Goal: Task Accomplishment & Management: Manage account settings

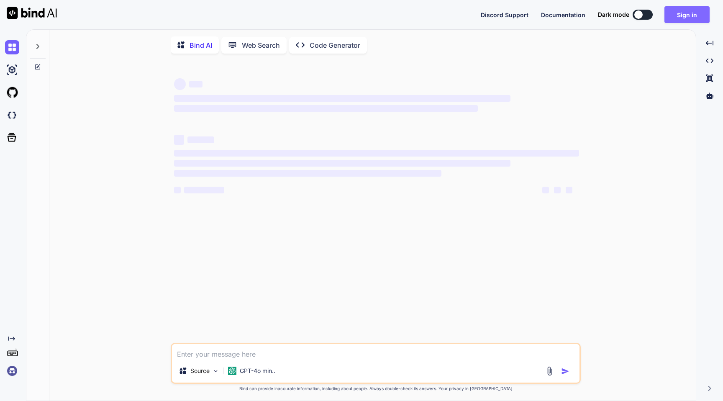
click at [678, 13] on button "Sign in" at bounding box center [687, 14] width 45 height 17
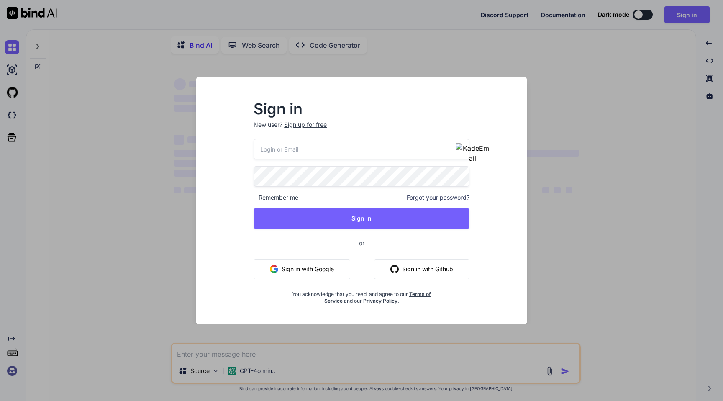
type textarea "x"
type input "[EMAIL_ADDRESS][PERSON_NAME][DOMAIN_NAME]"
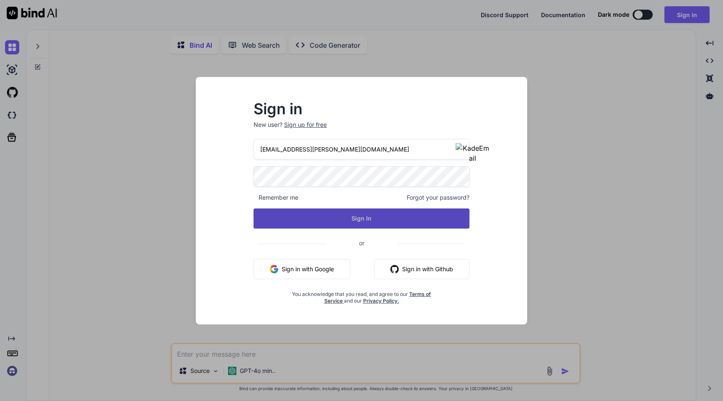
click at [359, 219] on button "Sign In" at bounding box center [362, 218] width 216 height 20
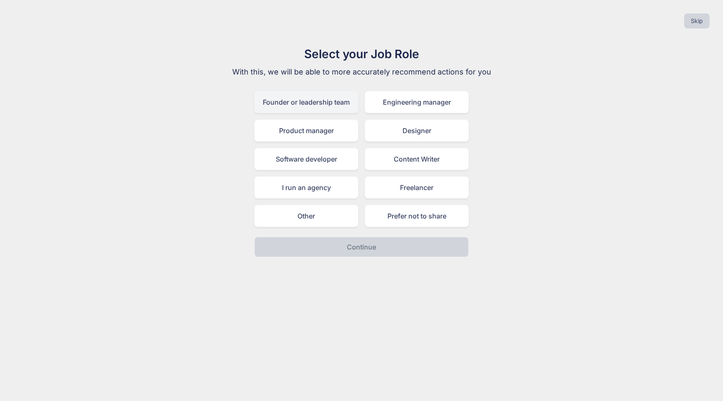
click at [308, 108] on div "Founder or leadership team" at bounding box center [306, 102] width 104 height 22
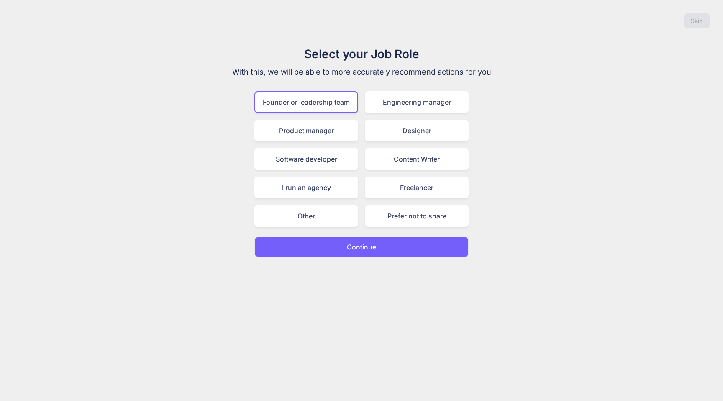
click at [360, 248] on p "Continue" at bounding box center [361, 247] width 29 height 10
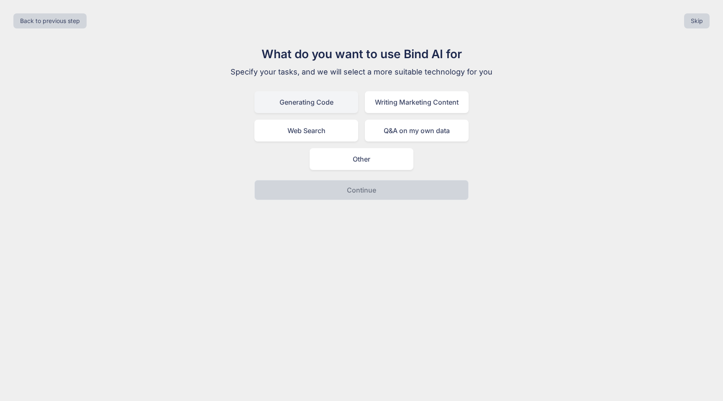
click at [323, 110] on div "Generating Code" at bounding box center [306, 102] width 104 height 22
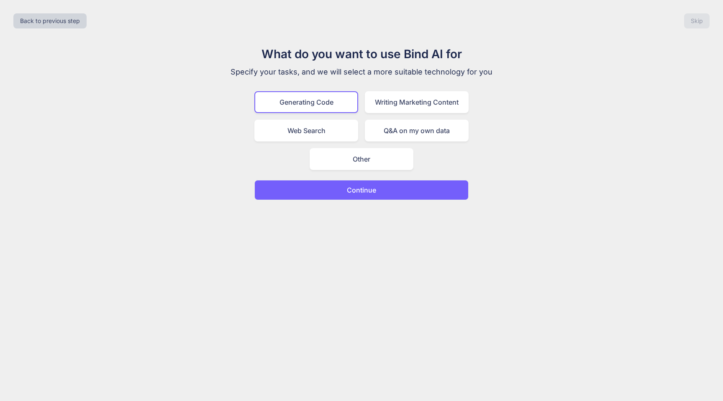
click at [363, 192] on p "Continue" at bounding box center [361, 190] width 29 height 10
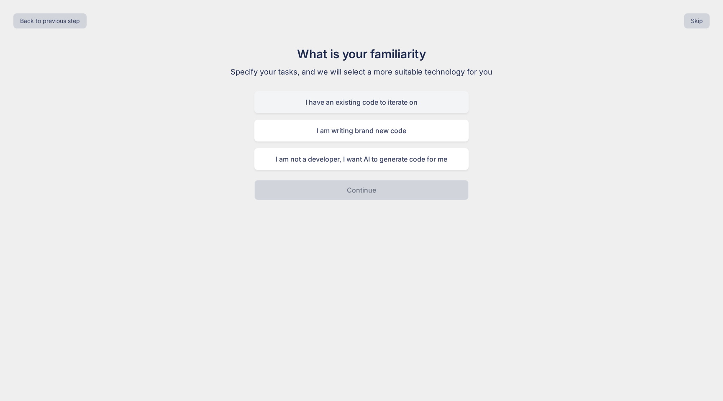
click at [335, 104] on div "I have an existing code to iterate on" at bounding box center [361, 102] width 214 height 22
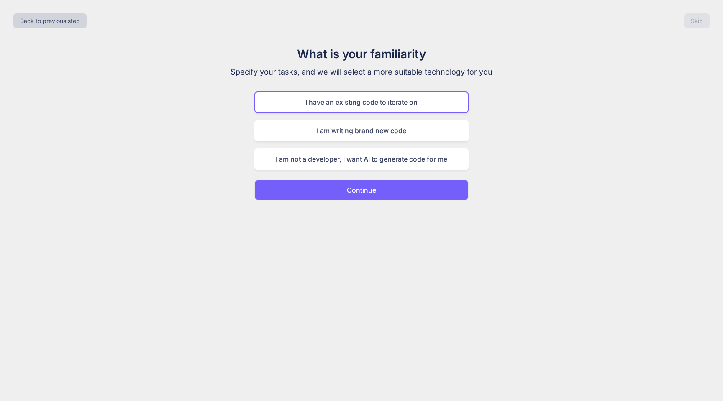
click at [371, 192] on p "Continue" at bounding box center [361, 190] width 29 height 10
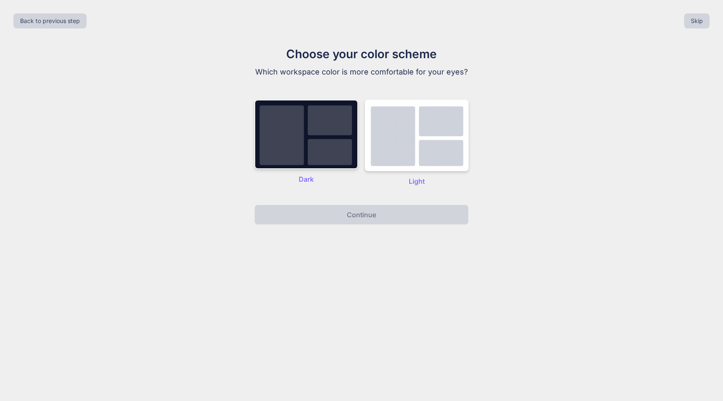
click at [333, 142] on img at bounding box center [306, 134] width 104 height 69
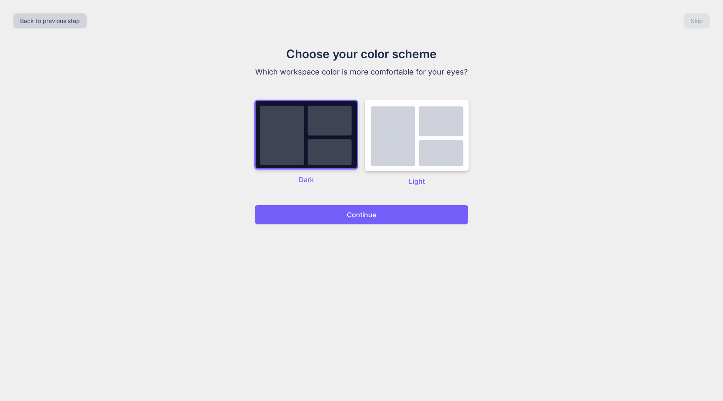
click at [370, 219] on p "Continue" at bounding box center [361, 215] width 29 height 10
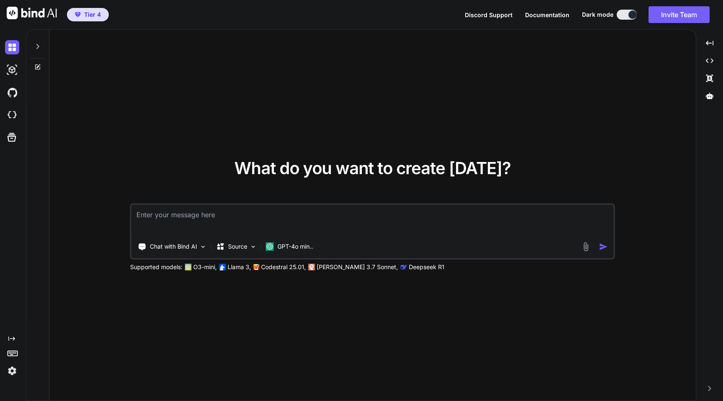
click at [77, 18] on span "Tier 4" at bounding box center [88, 14] width 33 height 8
click at [12, 370] on img at bounding box center [12, 371] width 14 height 14
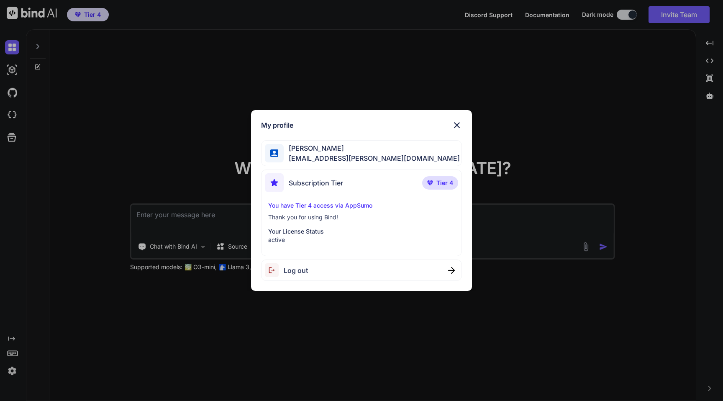
click at [459, 125] on img at bounding box center [457, 125] width 10 height 10
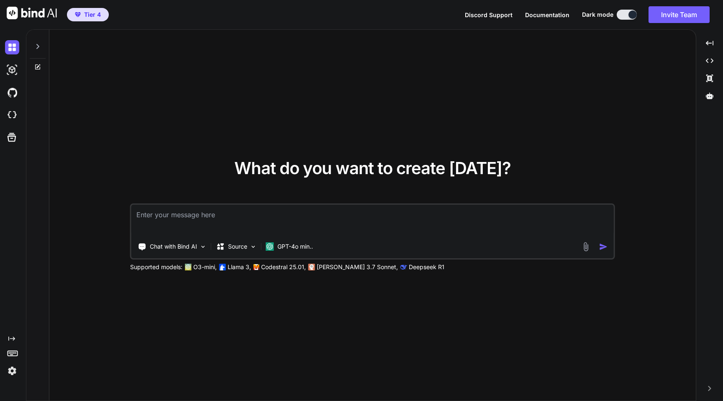
click at [16, 367] on img at bounding box center [12, 371] width 14 height 14
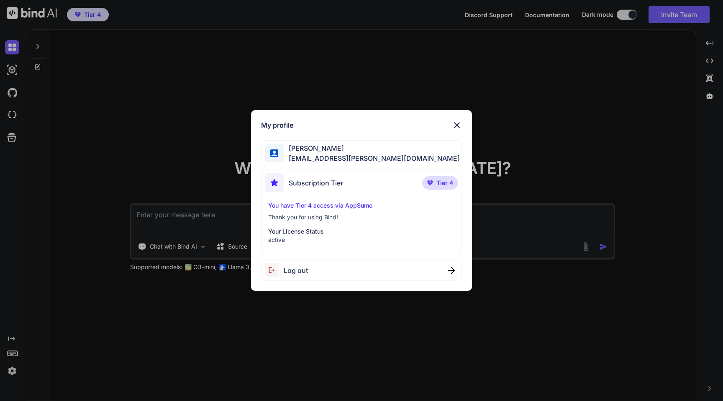
click at [541, 163] on div "My profile Rohit Singh emelie.ullrich@nicheful.io Subscription Tier Tier 4 You …" at bounding box center [361, 200] width 723 height 401
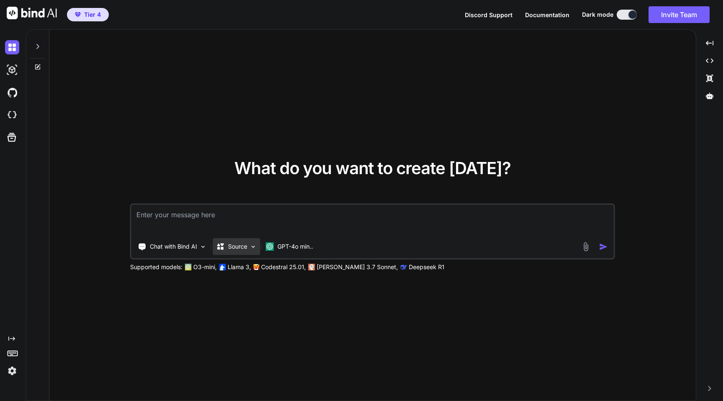
click at [251, 241] on div "Source" at bounding box center [236, 246] width 47 height 17
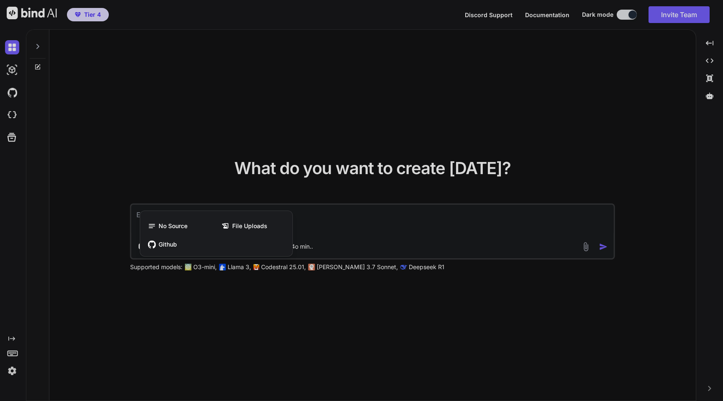
click at [241, 146] on div at bounding box center [361, 200] width 723 height 401
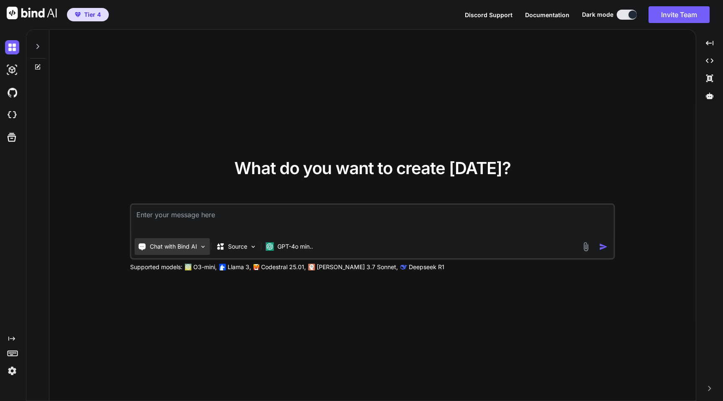
click at [170, 244] on p "Chat with Bind AI" at bounding box center [173, 246] width 47 height 8
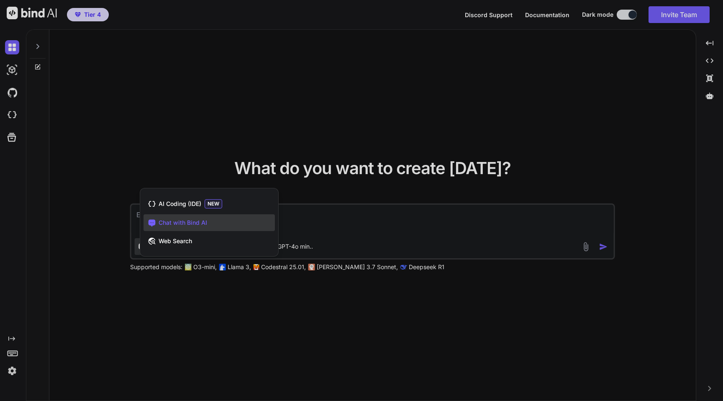
click at [322, 103] on div at bounding box center [361, 200] width 723 height 401
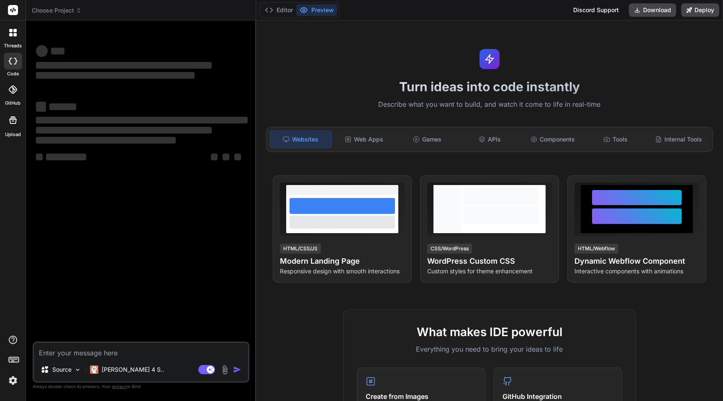
click at [10, 383] on img at bounding box center [13, 380] width 14 height 14
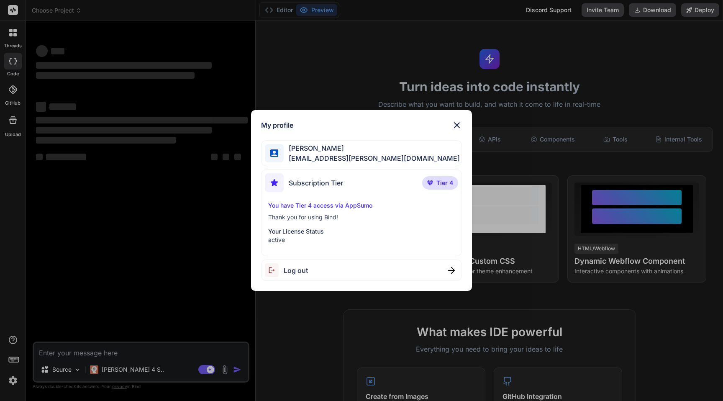
click at [408, 212] on div "You have Tier 4 access via AppSumo Thank you for using Bind! Your License Statu…" at bounding box center [361, 222] width 193 height 43
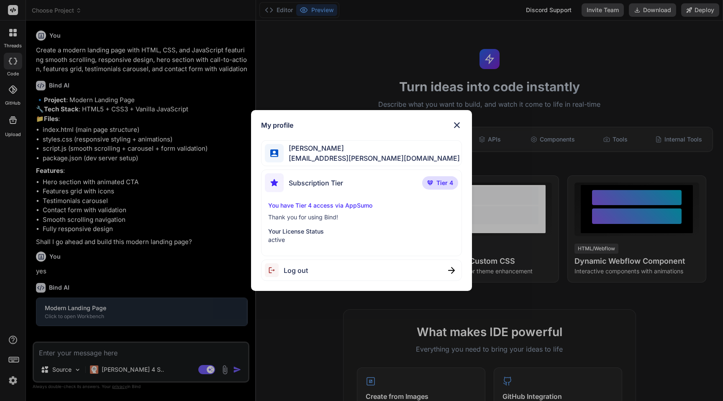
scroll to position [3, 0]
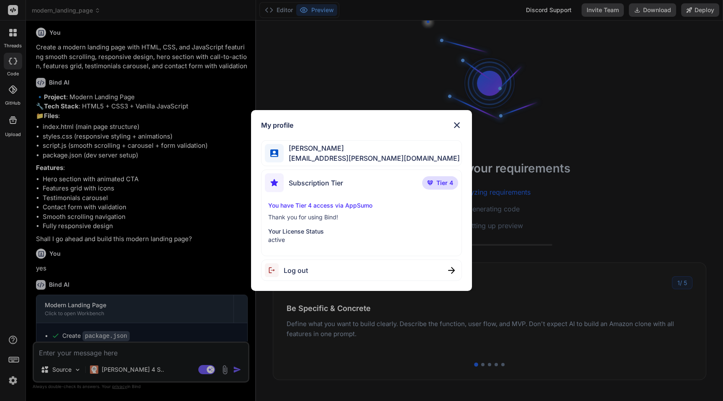
click at [458, 123] on img at bounding box center [457, 125] width 10 height 10
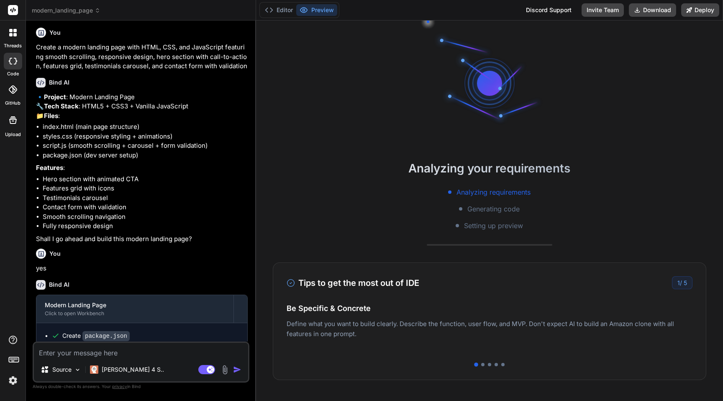
scroll to position [129, 0]
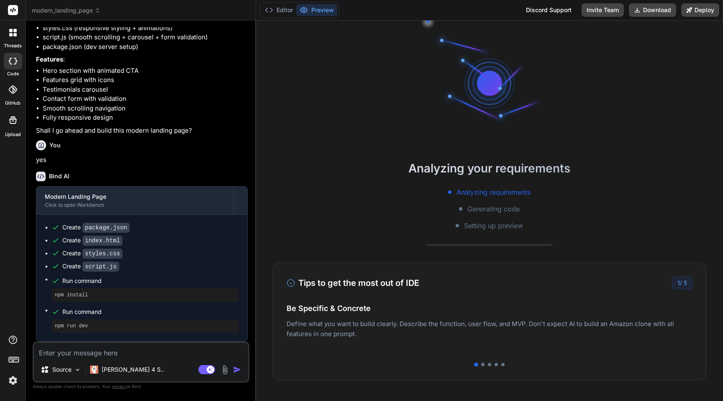
click at [18, 44] on label "threads" at bounding box center [13, 45] width 18 height 7
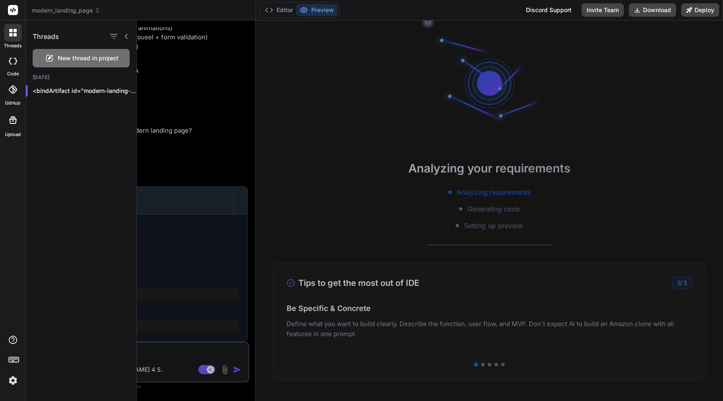
click at [10, 10] on rect at bounding box center [13, 10] width 10 height 10
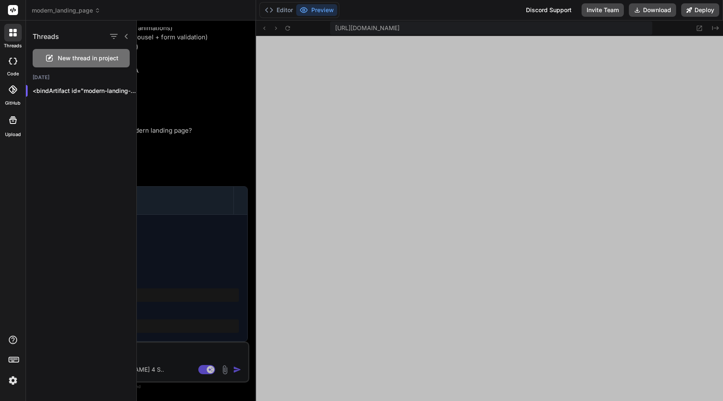
type textarea "x"
click at [159, 156] on div at bounding box center [430, 211] width 586 height 380
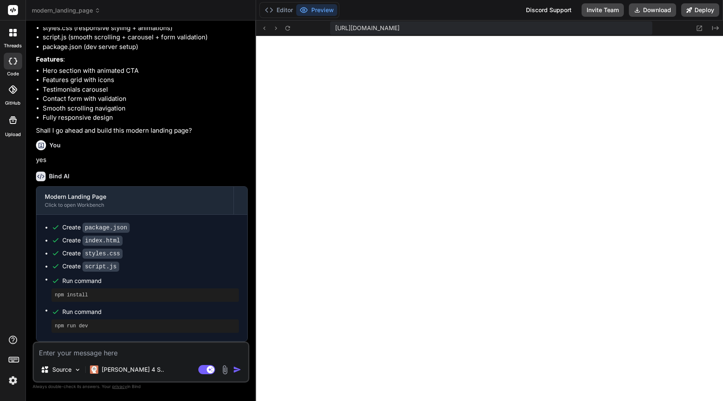
click at [14, 10] on rect at bounding box center [13, 10] width 10 height 10
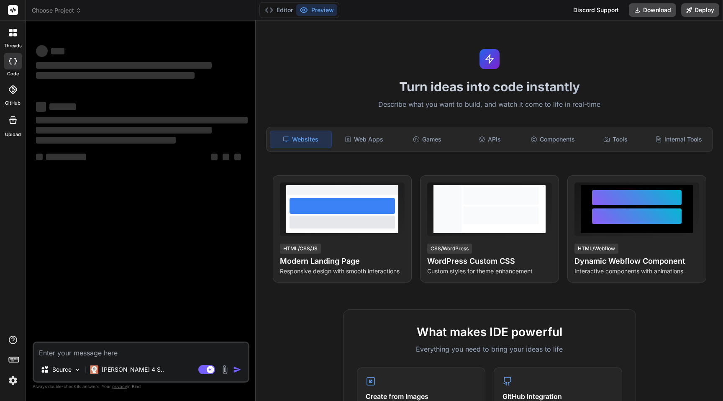
click at [13, 377] on img at bounding box center [13, 380] width 14 height 14
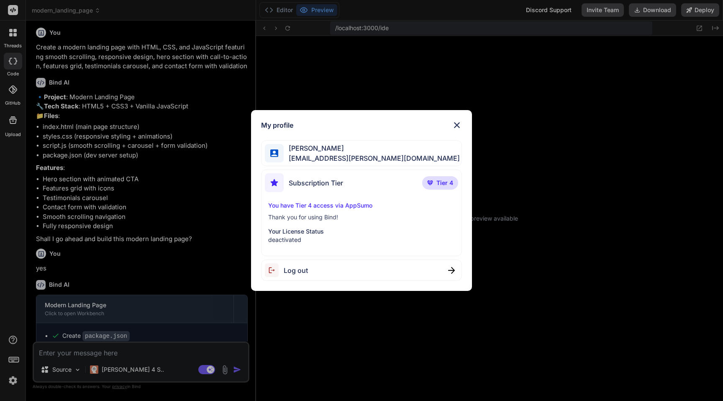
scroll to position [80, 0]
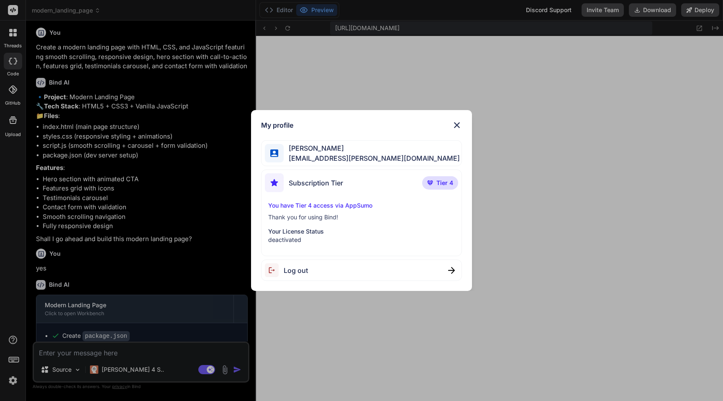
type textarea "x"
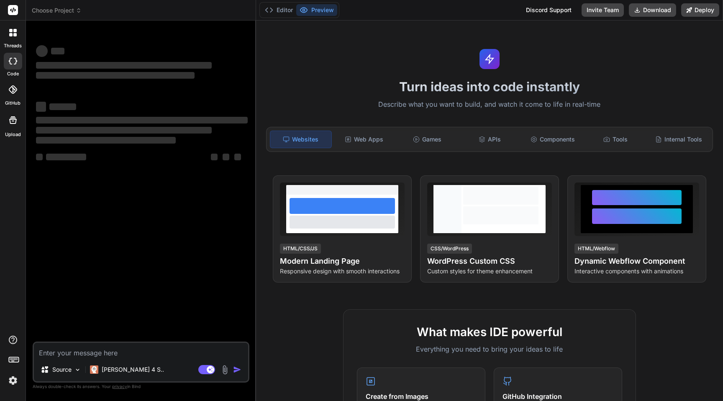
click at [10, 379] on img at bounding box center [13, 380] width 14 height 14
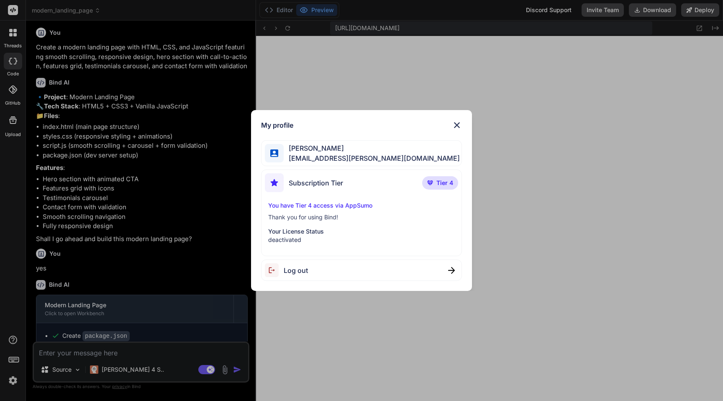
scroll to position [286, 0]
click at [455, 125] on img at bounding box center [457, 125] width 10 height 10
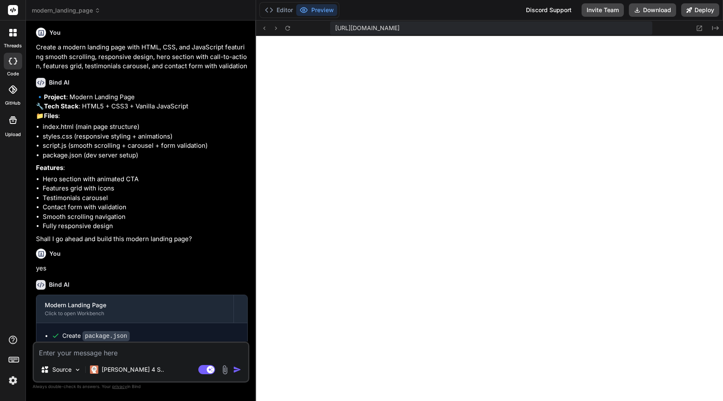
click at [8, 6] on rect at bounding box center [13, 10] width 10 height 10
click at [10, 383] on img at bounding box center [13, 380] width 14 height 14
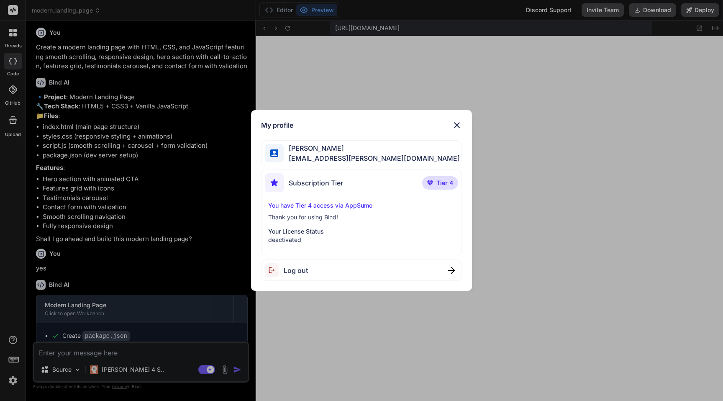
click at [298, 270] on span "Log out" at bounding box center [296, 270] width 24 height 10
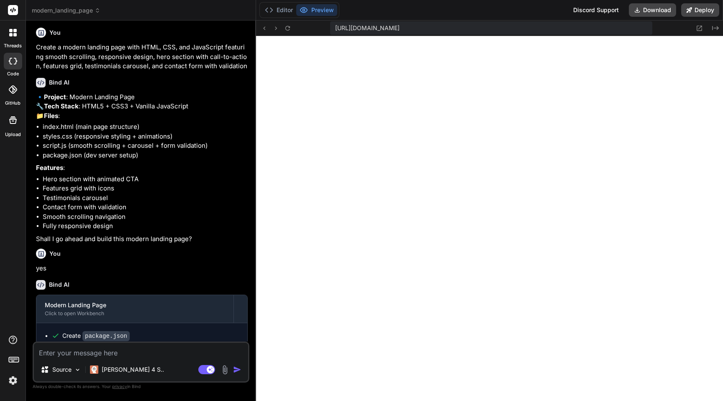
type textarea "x"
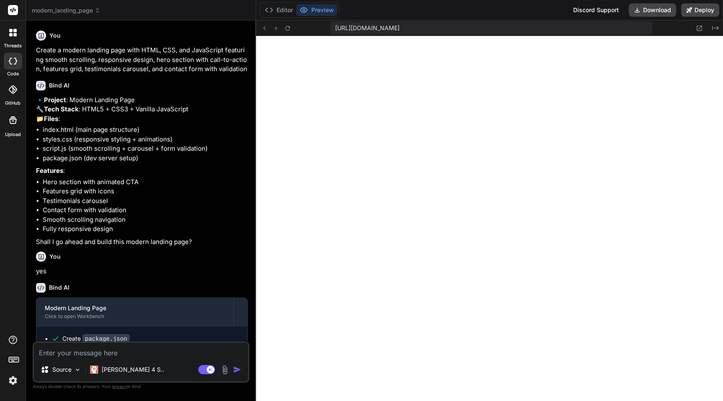
scroll to position [326, 0]
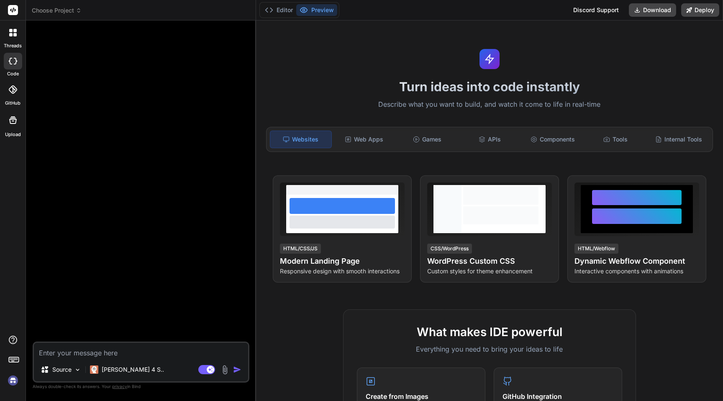
click at [11, 12] on rect at bounding box center [13, 10] width 10 height 10
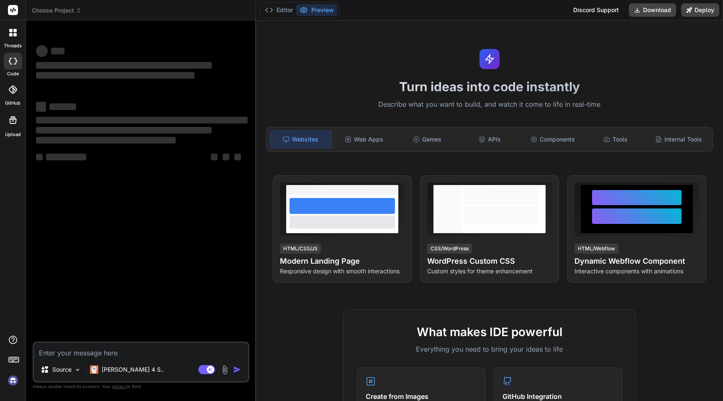
type textarea "x"
